Goal: Complete application form: Complete application form

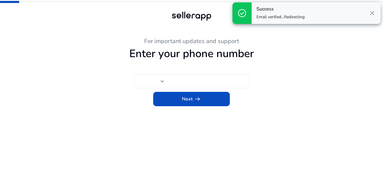
type input "***"
click at [372, 14] on span "close" at bounding box center [372, 13] width 7 height 7
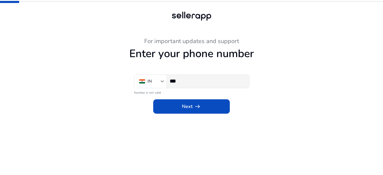
click at [193, 78] on input "***" at bounding box center [207, 81] width 75 height 7
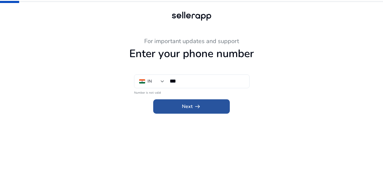
click at [193, 100] on span at bounding box center [191, 106] width 77 height 14
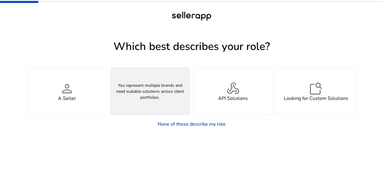
click at [136, 98] on div "groups An Agency" at bounding box center [150, 91] width 80 height 47
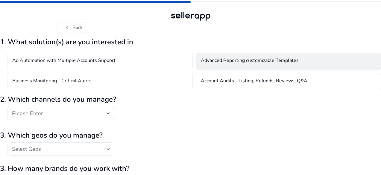
click at [221, 61] on h4 "Advanced Reporting customizable Templates" at bounding box center [250, 61] width 98 height 7
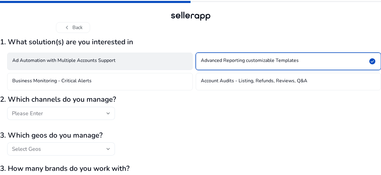
click at [104, 61] on h4 "Ad Automation with Multiple Accounts Support" at bounding box center [63, 61] width 103 height 7
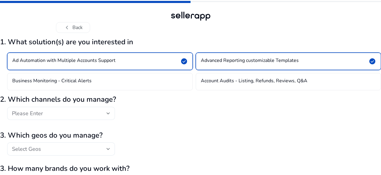
click at [91, 115] on div "Please Enter" at bounding box center [59, 113] width 95 height 7
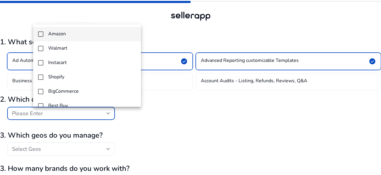
click at [39, 34] on mat-pseudo-checkbox at bounding box center [40, 33] width 5 height 5
click at [209, 124] on div at bounding box center [190, 87] width 381 height 175
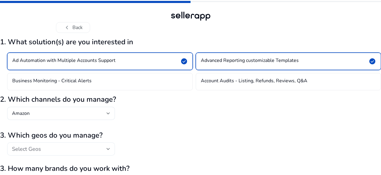
click at [107, 150] on div "Select Geos" at bounding box center [59, 149] width 95 height 7
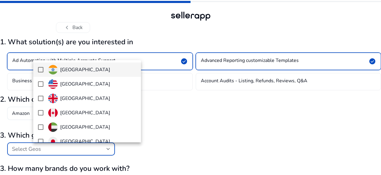
click at [40, 70] on mat-pseudo-checkbox at bounding box center [40, 69] width 5 height 5
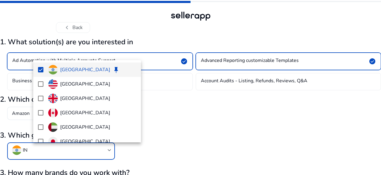
click at [244, 147] on div at bounding box center [190, 87] width 381 height 175
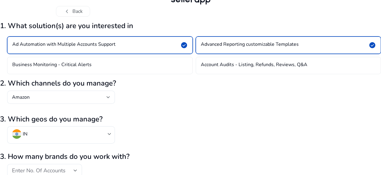
scroll to position [46, 0]
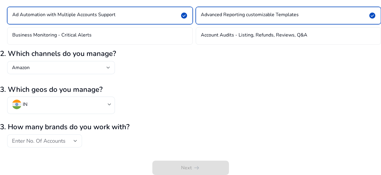
click at [66, 142] on span "Enter No. Of Accounts" at bounding box center [39, 140] width 54 height 7
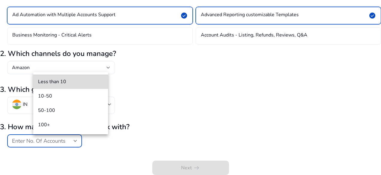
click at [53, 83] on span "Less than 10" at bounding box center [70, 81] width 65 height 7
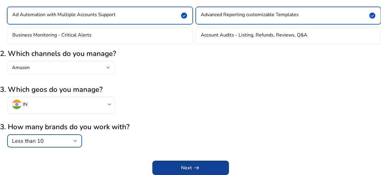
click at [201, 169] on span "submit" at bounding box center [190, 168] width 77 height 14
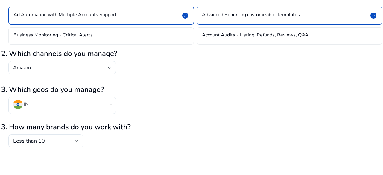
scroll to position [0, 0]
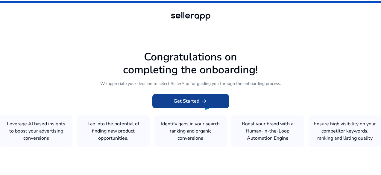
click at [203, 98] on span "arrow_right_alt" at bounding box center [203, 101] width 7 height 7
